Goal: Task Accomplishment & Management: Use online tool/utility

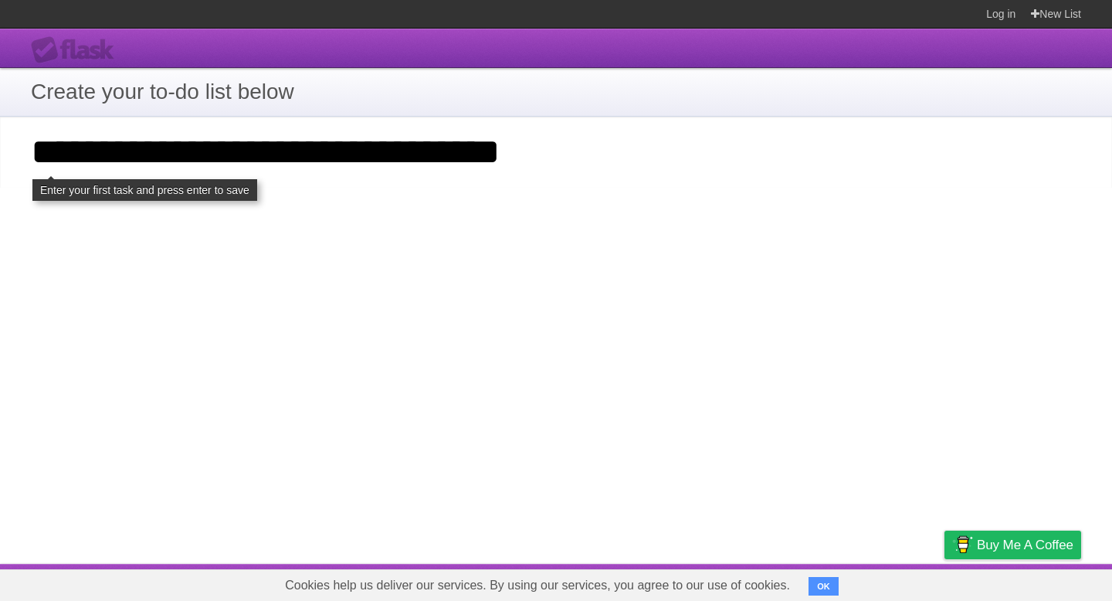
type input "**********"
click input "**********" at bounding box center [0, 0] width 0 height 0
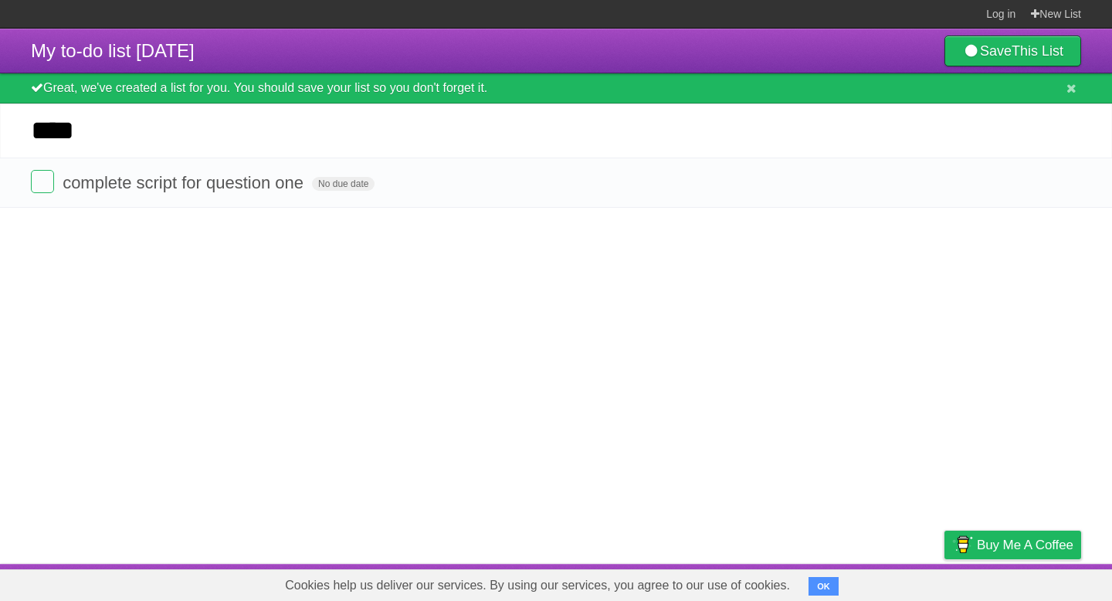
type input "****"
